Goal: Information Seeking & Learning: Learn about a topic

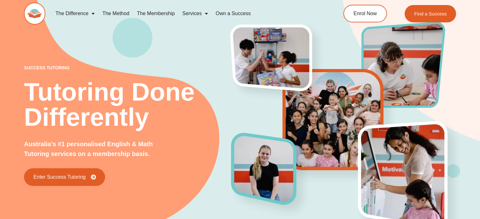
click at [118, 13] on link "The Method" at bounding box center [115, 13] width 34 height 15
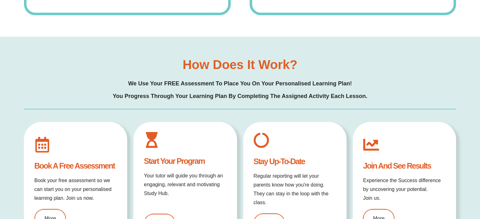
scroll to position [663, 0]
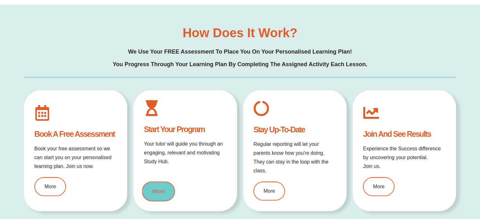
click at [168, 196] on link "More" at bounding box center [158, 192] width 33 height 20
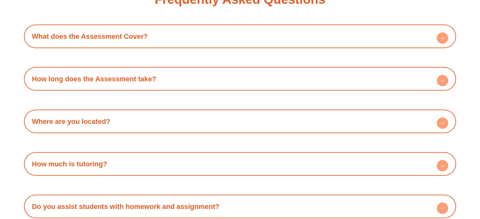
scroll to position [1862, 0]
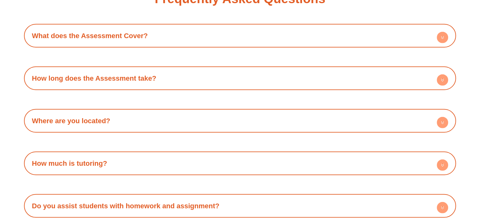
click at [191, 128] on div "Where are you located? We are located Australia-wide! You can find your nearest…" at bounding box center [240, 121] width 432 height 24
click at [232, 125] on h4 "Where are you located?" at bounding box center [240, 120] width 426 height 17
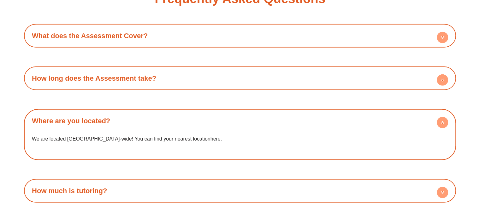
click at [211, 139] on link "here" at bounding box center [216, 138] width 10 height 5
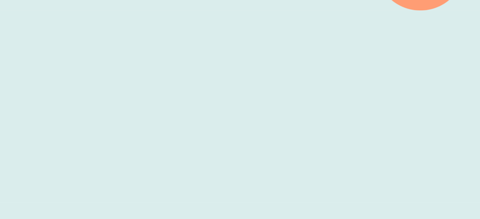
scroll to position [225, 0]
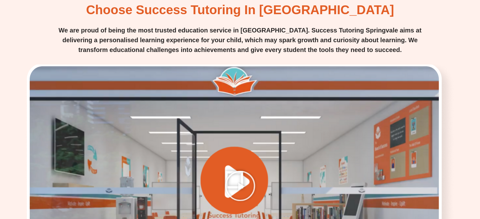
scroll to position [1198, 0]
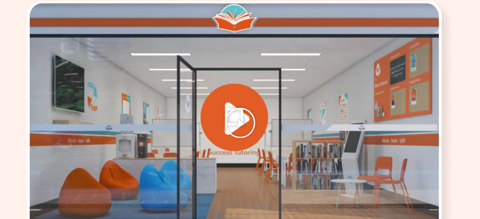
click at [236, 107] on icon "Play Video" at bounding box center [240, 123] width 32 height 32
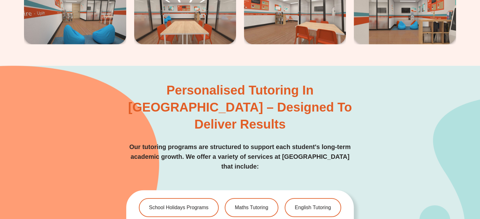
scroll to position [1734, 0]
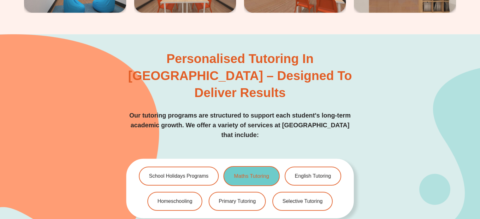
click at [236, 174] on span "Maths Tutoring" at bounding box center [251, 176] width 35 height 5
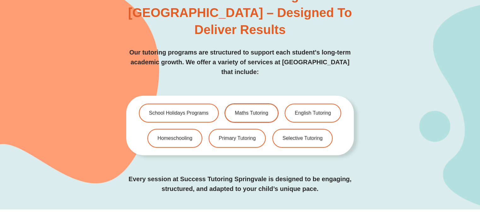
scroll to position [1798, 0]
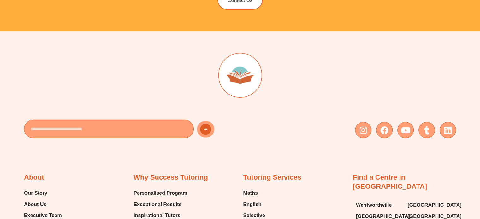
scroll to position [2019, 0]
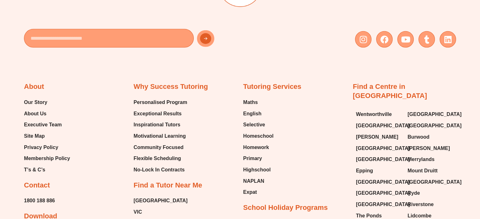
type input "*"
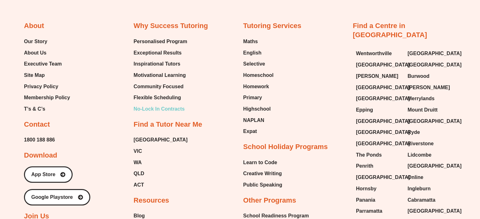
scroll to position [2082, 0]
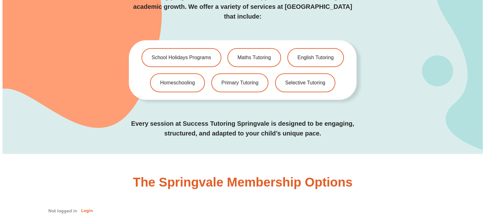
scroll to position [1894, 0]
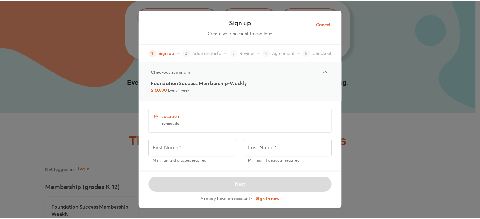
scroll to position [0, 0]
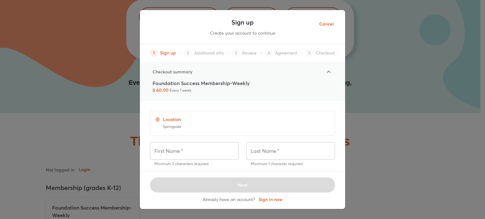
click at [206, 55] on span "Additional info" at bounding box center [208, 53] width 29 height 6
click at [326, 25] on span "Cancel" at bounding box center [326, 24] width 15 height 8
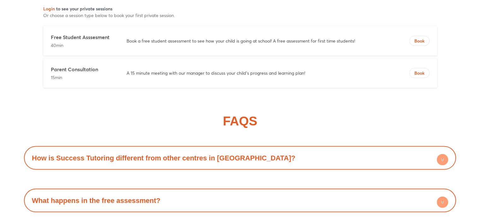
scroll to position [3598, 0]
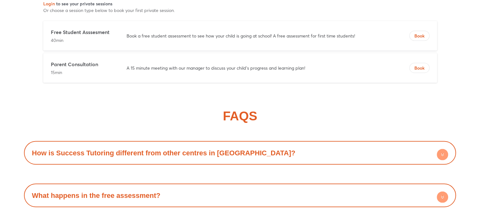
click at [116, 149] on link "How is Success Tutoring different from other centres in Springvale?" at bounding box center [164, 153] width 264 height 8
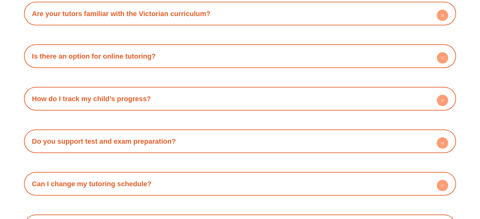
scroll to position [3851, 0]
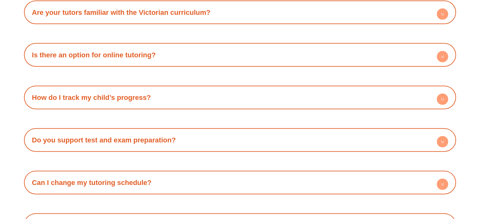
click at [140, 132] on div "Do you support test and exam preparation?" at bounding box center [240, 140] width 426 height 17
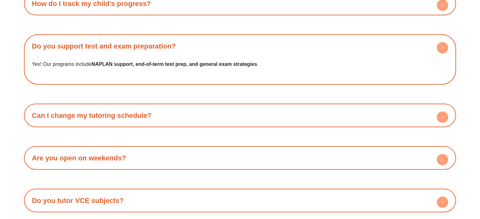
scroll to position [3945, 0]
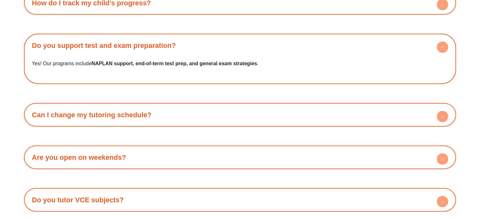
click at [143, 149] on div "Are you open on weekends?" at bounding box center [240, 157] width 426 height 17
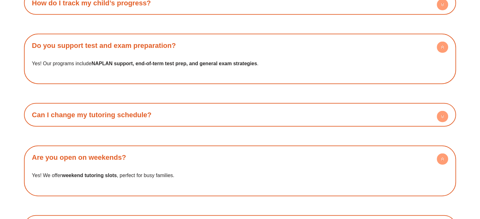
scroll to position [4009, 0]
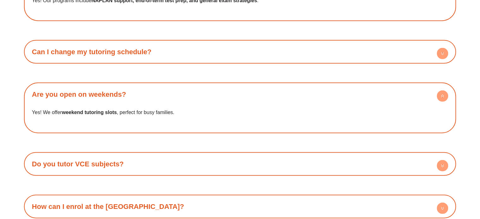
click at [170, 156] on div "Do you tutor VCE subjects?" at bounding box center [240, 164] width 426 height 17
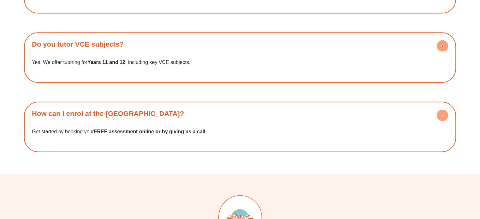
scroll to position [4198, 0]
